Goal: Task Accomplishment & Management: Use online tool/utility

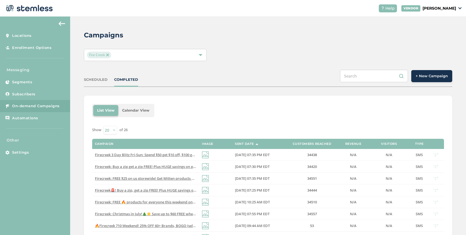
click at [108, 54] on img at bounding box center [107, 55] width 3 height 3
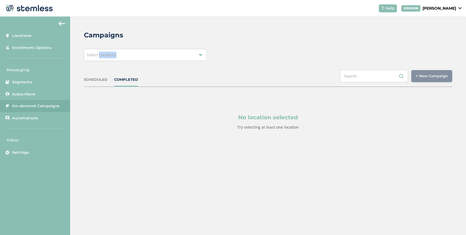
click at [108, 54] on span "Select Locations" at bounding box center [101, 54] width 29 height 5
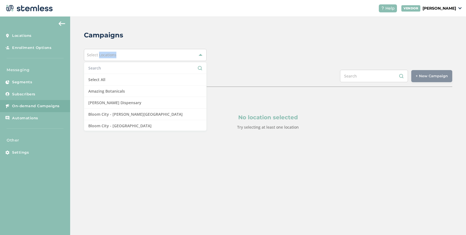
click at [125, 54] on div "Select Locations" at bounding box center [145, 55] width 123 height 12
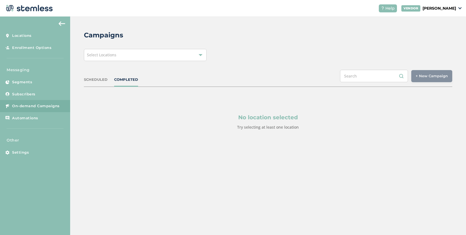
click at [125, 54] on div "Select Locations" at bounding box center [145, 55] width 123 height 12
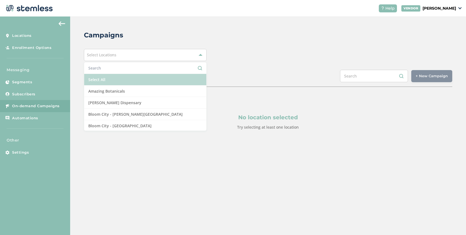
click at [114, 80] on li "Select All" at bounding box center [145, 80] width 122 height 12
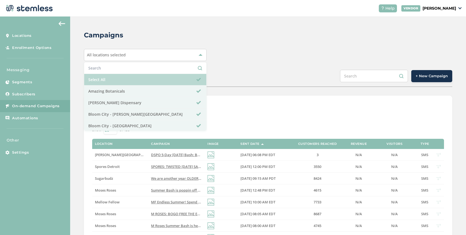
click at [133, 83] on li "Select All" at bounding box center [145, 80] width 122 height 12
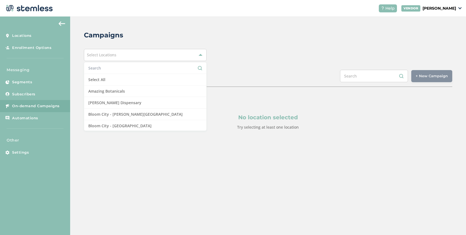
click at [218, 57] on div "Select Locations Select All Amazing Botanicals [PERSON_NAME] Dispensary [GEOGRA…" at bounding box center [268, 55] width 368 height 12
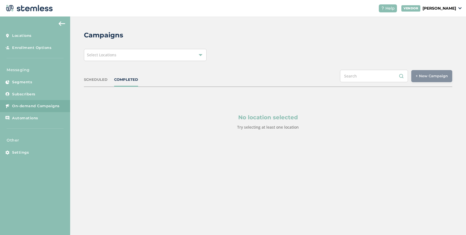
click at [140, 53] on div "Select Locations" at bounding box center [145, 55] width 123 height 12
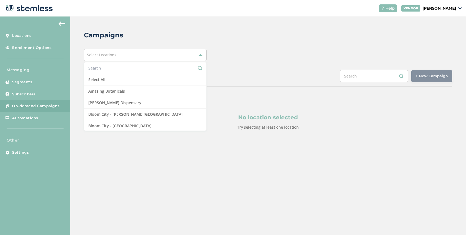
click at [216, 51] on div "Select Locations Select All Amazing Botanicals [PERSON_NAME] Dispensary [GEOGRA…" at bounding box center [268, 55] width 368 height 12
